Goal: Task Accomplishment & Management: Manage account settings

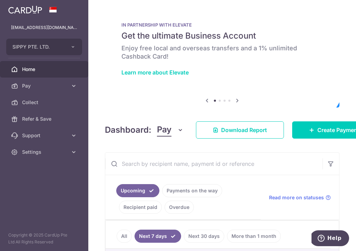
scroll to position [122, 0]
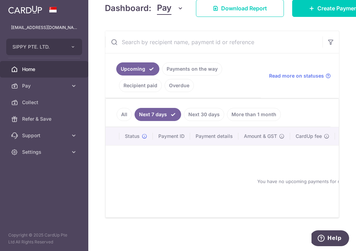
click at [203, 117] on link "Next 30 days" at bounding box center [204, 114] width 40 height 13
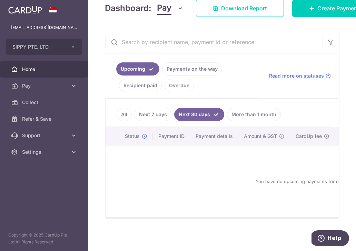
click at [132, 113] on li "Next 7 days" at bounding box center [152, 114] width 40 height 13
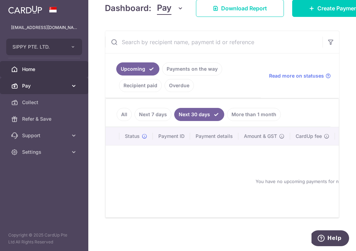
click at [56, 92] on link "Pay" at bounding box center [44, 86] width 88 height 17
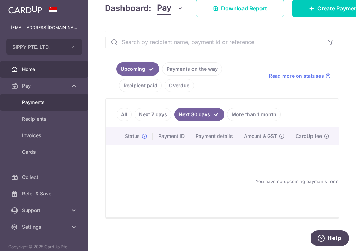
click at [51, 102] on span "Payments" at bounding box center [44, 102] width 45 height 7
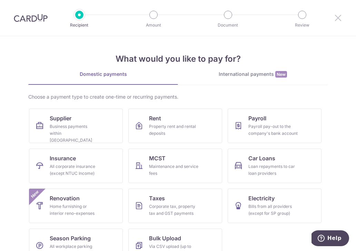
click at [336, 18] on icon at bounding box center [338, 17] width 8 height 9
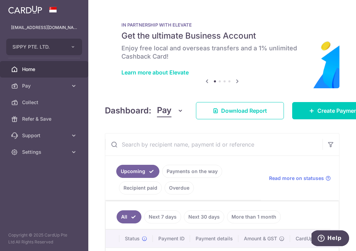
click at [57, 34] on div "[EMAIL_ADDRESS][DOMAIN_NAME]" at bounding box center [44, 27] width 88 height 17
click at [58, 44] on span "SIPPY PTE. LTD." at bounding box center [37, 46] width 51 height 7
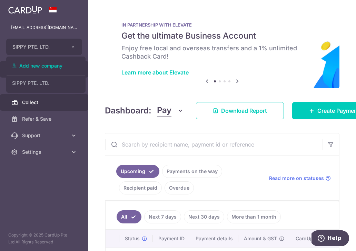
click at [49, 102] on span "Collect" at bounding box center [44, 102] width 45 height 7
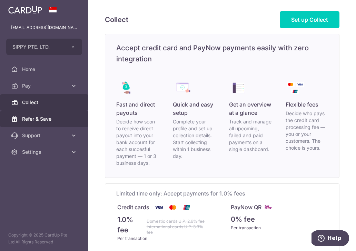
click at [49, 115] on span "Refer & Save" at bounding box center [44, 118] width 45 height 7
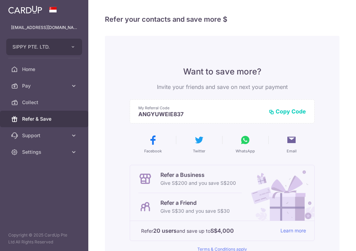
click at [49, 87] on span "Pay" at bounding box center [44, 85] width 45 height 7
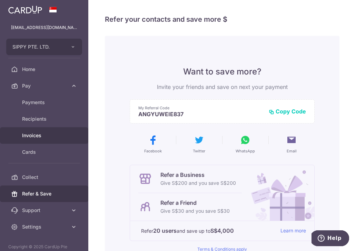
click at [44, 137] on span "Invoices" at bounding box center [44, 135] width 45 height 7
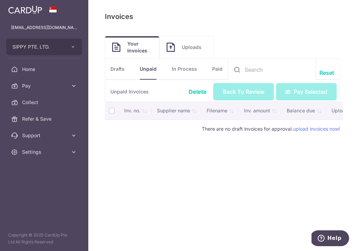
click at [185, 71] on link "In Process" at bounding box center [184, 69] width 25 height 21
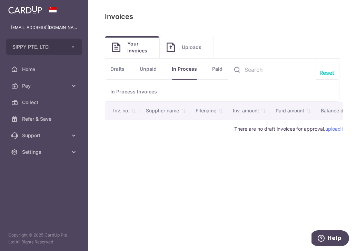
click at [212, 70] on li "Paid" at bounding box center [209, 69] width 25 height 21
click at [215, 70] on link "Paid" at bounding box center [217, 69] width 10 height 21
click at [175, 50] on link "Uploads" at bounding box center [187, 47] width 54 height 22
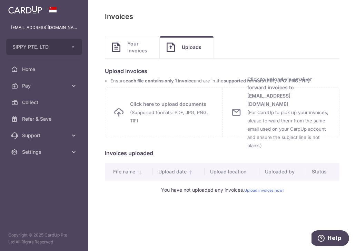
click at [132, 50] on span "Your Invoices" at bounding box center [139, 47] width 25 height 14
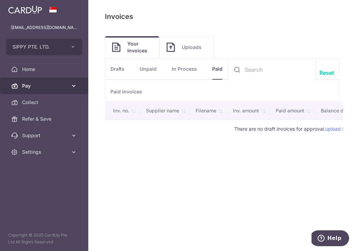
click at [65, 80] on link "Pay" at bounding box center [44, 86] width 88 height 17
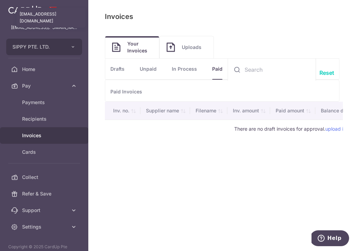
click at [72, 30] on p "[EMAIL_ADDRESS][DOMAIN_NAME]" at bounding box center [44, 27] width 66 height 7
click at [73, 46] on icon "button" at bounding box center [73, 47] width 6 height 6
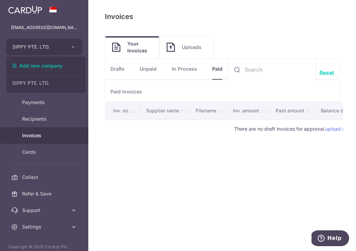
click at [99, 30] on div "Payables: Invoices Invoices Upload Invoices Your Invoices Uploads Unpaid Drafts…" at bounding box center [221, 125] width 267 height 251
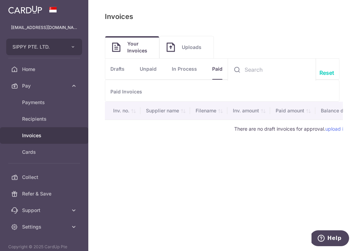
click at [191, 53] on link "Uploads" at bounding box center [187, 47] width 54 height 22
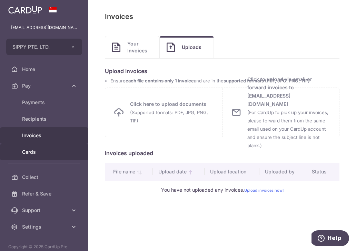
scroll to position [12, 0]
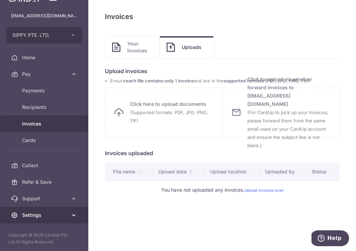
click at [34, 214] on span "Settings" at bounding box center [44, 215] width 45 height 7
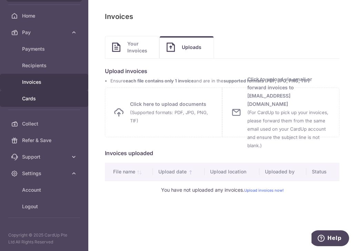
scroll to position [53, 0]
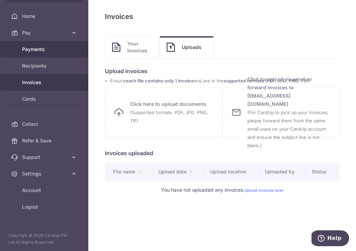
click at [45, 57] on link "Payments" at bounding box center [44, 49] width 88 height 17
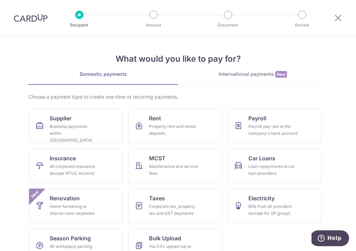
scroll to position [18, 0]
